Goal: Check status: Check status

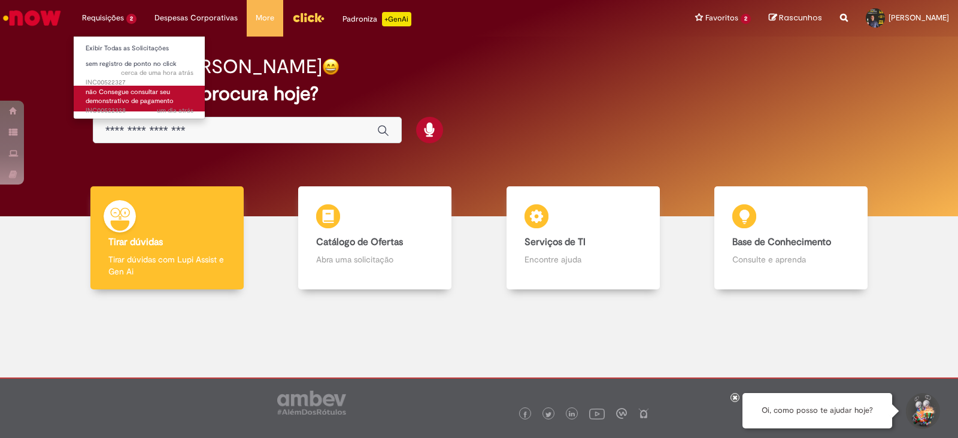
click at [112, 95] on span "não Consegue consultar seu demonstrativo de pagamento" at bounding box center [130, 96] width 88 height 19
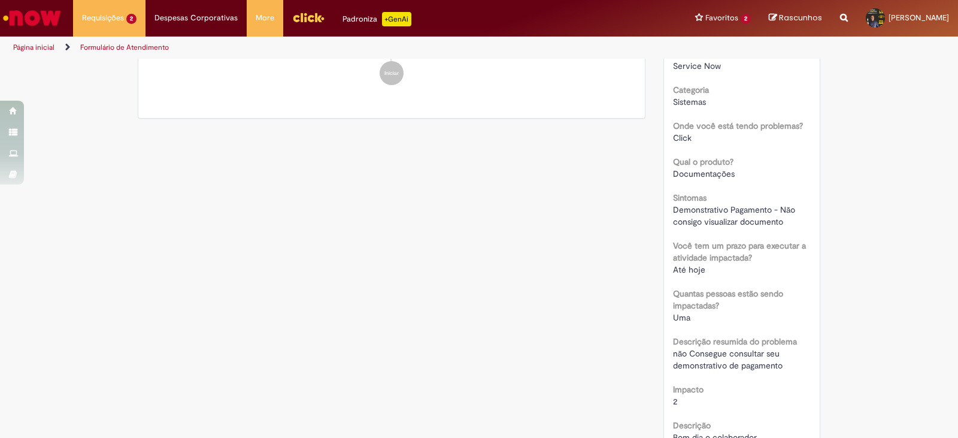
scroll to position [180, 0]
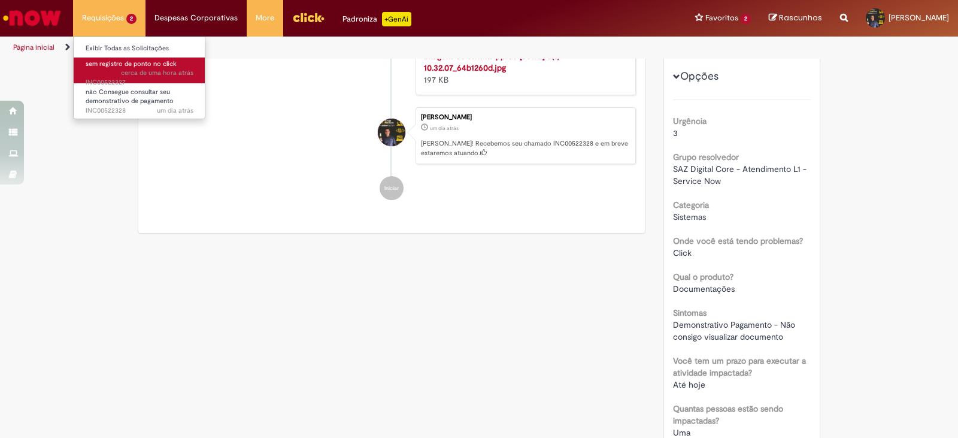
click at [105, 80] on span "cerca de uma hora atrás cerca de uma hora atrás INC00522327" at bounding box center [140, 77] width 108 height 19
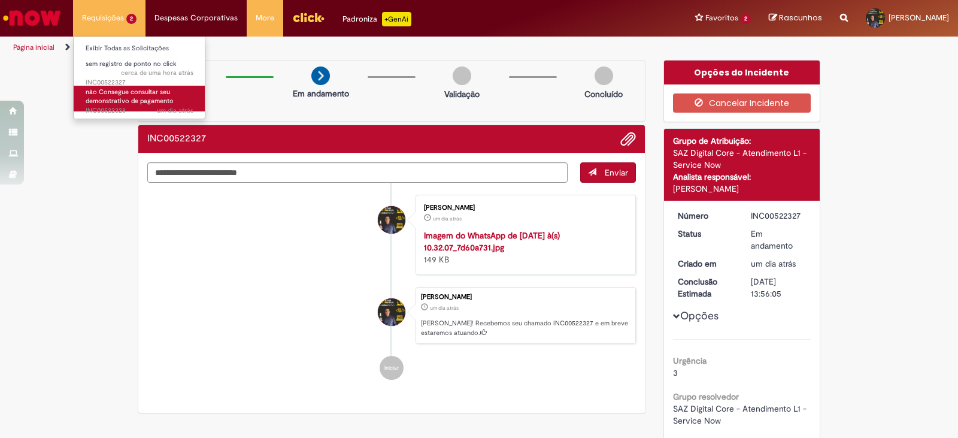
click at [109, 99] on span "não Consegue consultar seu demonstrativo de pagamento" at bounding box center [130, 96] width 88 height 19
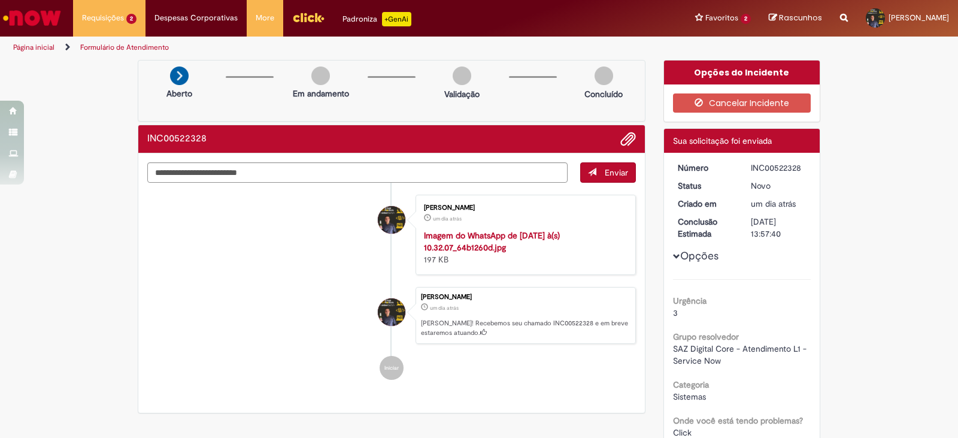
scroll to position [60, 0]
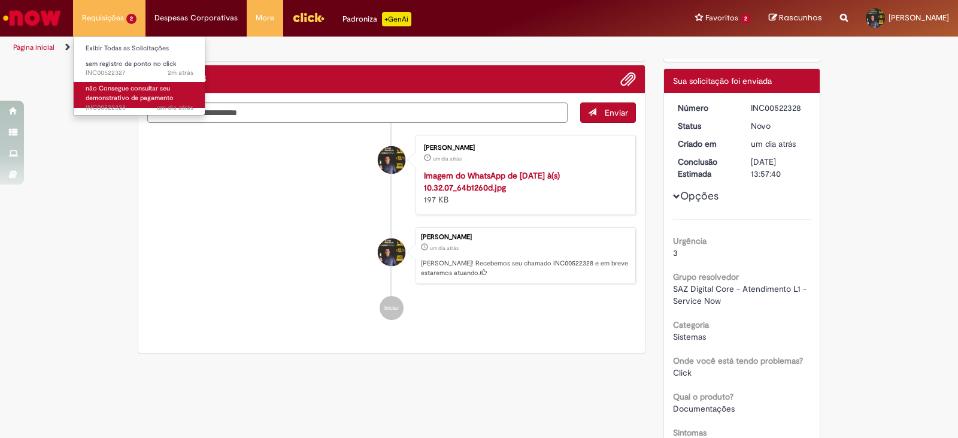
click at [121, 91] on span "não Consegue consultar seu demonstrativo de pagamento" at bounding box center [130, 93] width 88 height 19
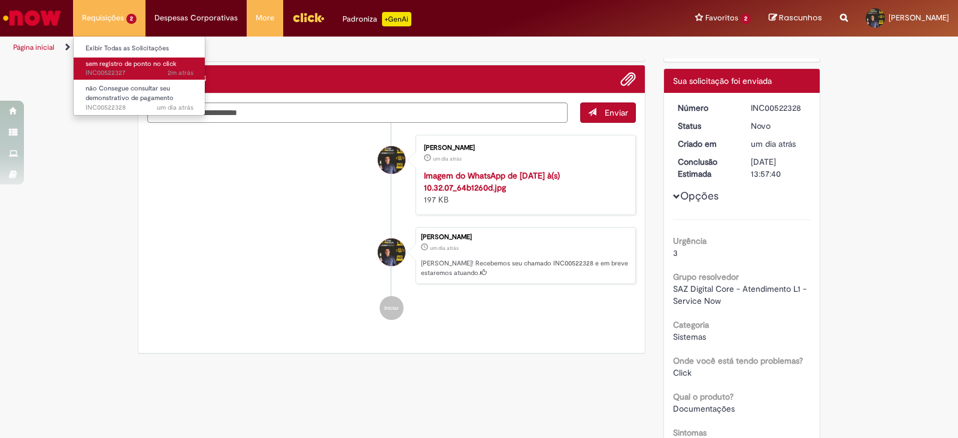
click at [122, 60] on span "sem registro de ponto no click" at bounding box center [131, 63] width 91 height 9
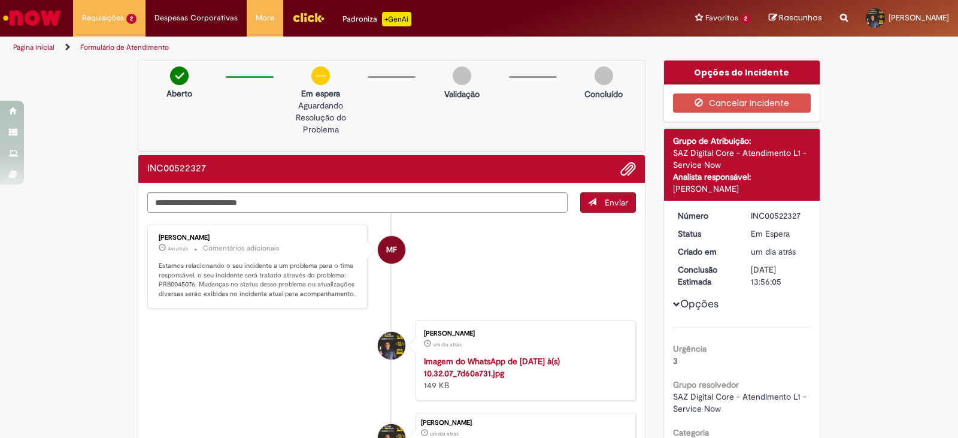
drag, startPoint x: 801, startPoint y: 216, endPoint x: 733, endPoint y: 222, distance: 68.5
click at [742, 219] on dd "INC00522327" at bounding box center [779, 216] width 74 height 12
copy div "INC00522327"
drag, startPoint x: 120, startPoint y: 78, endPoint x: 117, endPoint y: 86, distance: 8.6
